Goal: Task Accomplishment & Management: Complete application form

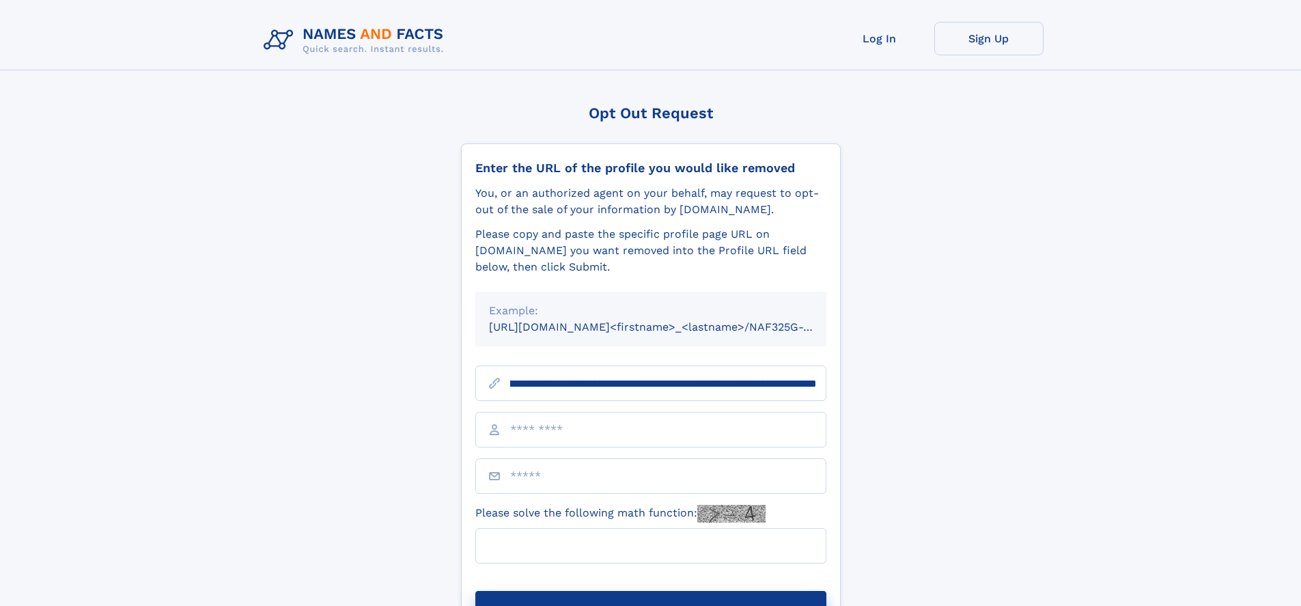
scroll to position [0, 159]
type input "**********"
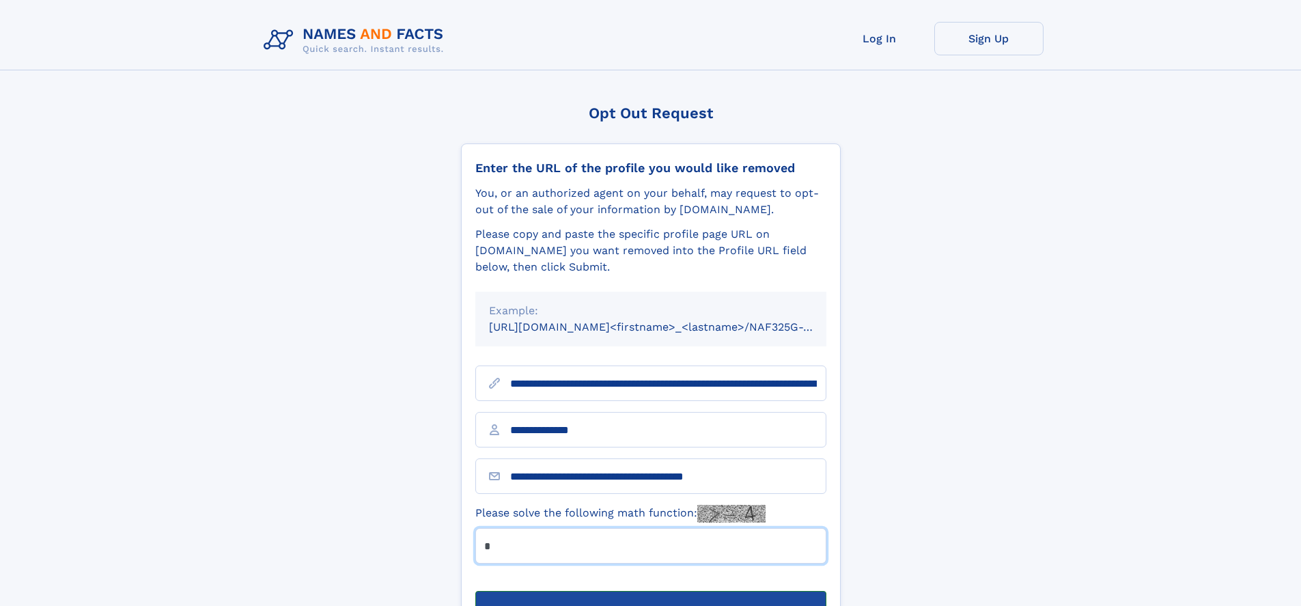
type input "*"
click at [650, 591] on button "Submit Opt Out Request" at bounding box center [650, 613] width 351 height 44
